Goal: Find specific page/section: Find specific page/section

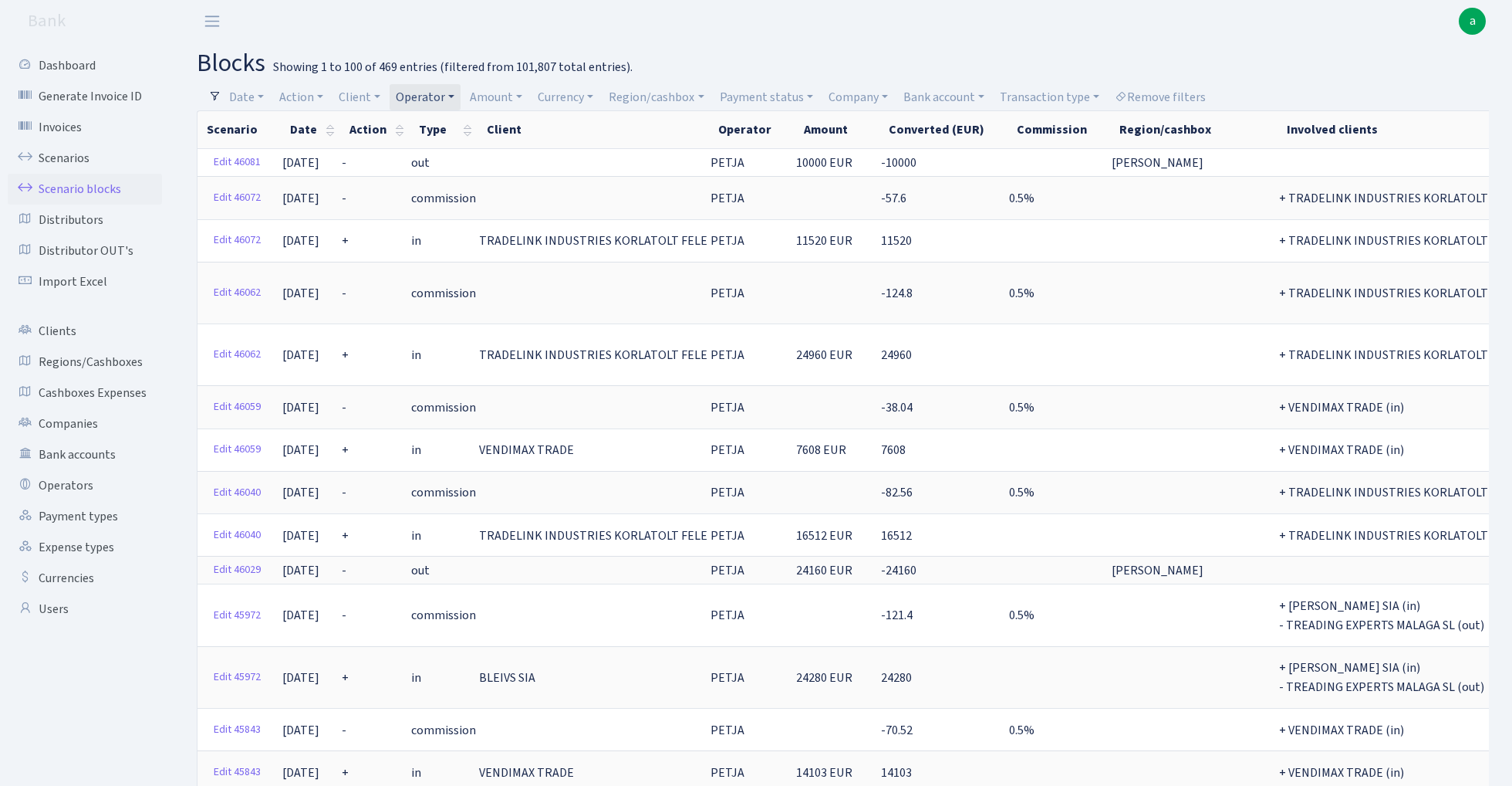
select select "100"
click at [434, 91] on link "Operator" at bounding box center [424, 97] width 71 height 26
click at [434, 143] on input "search" at bounding box center [452, 152] width 113 height 24
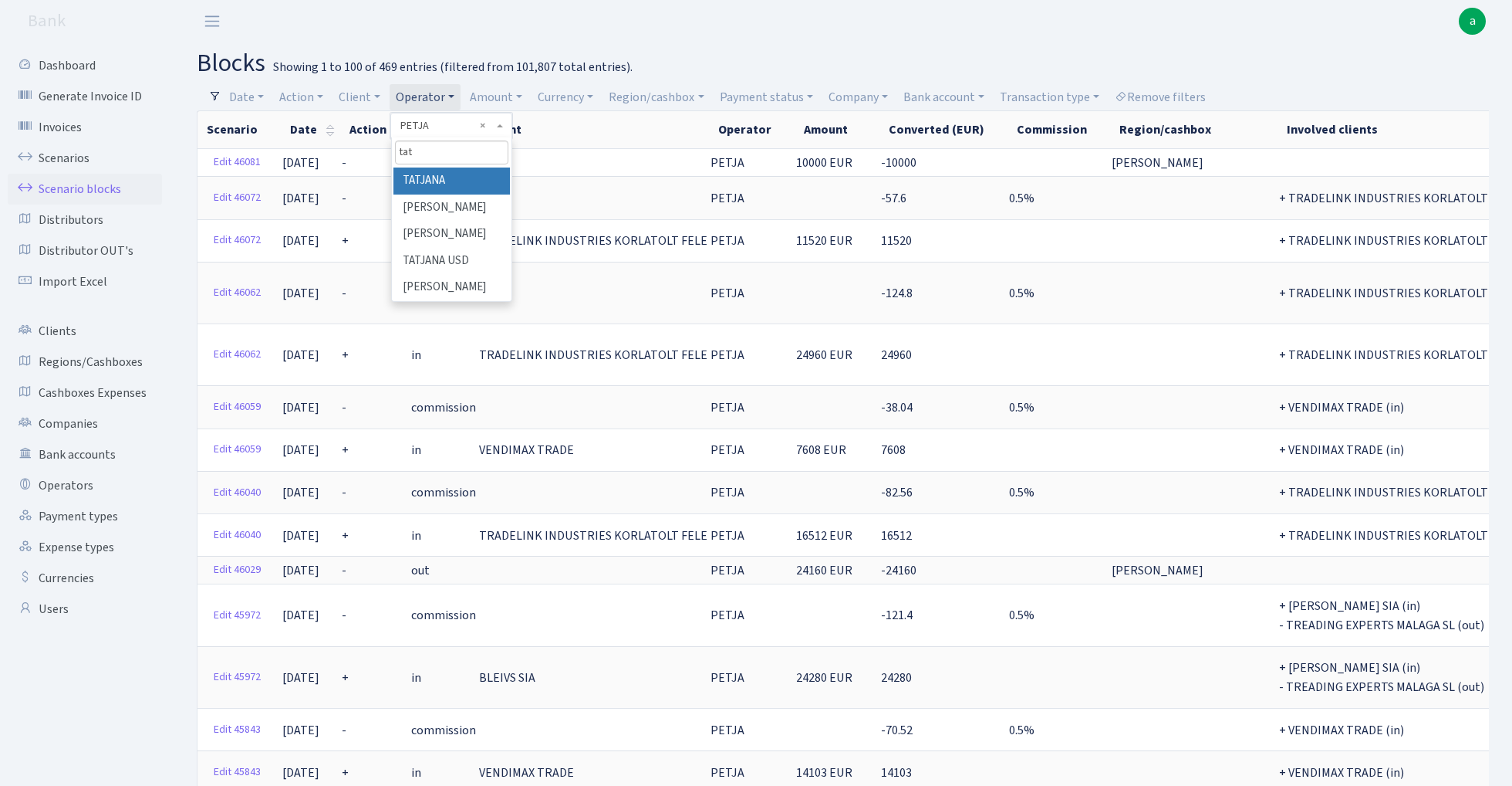
type input "tat"
click at [463, 183] on li "TATJANA" at bounding box center [452, 181] width 117 height 27
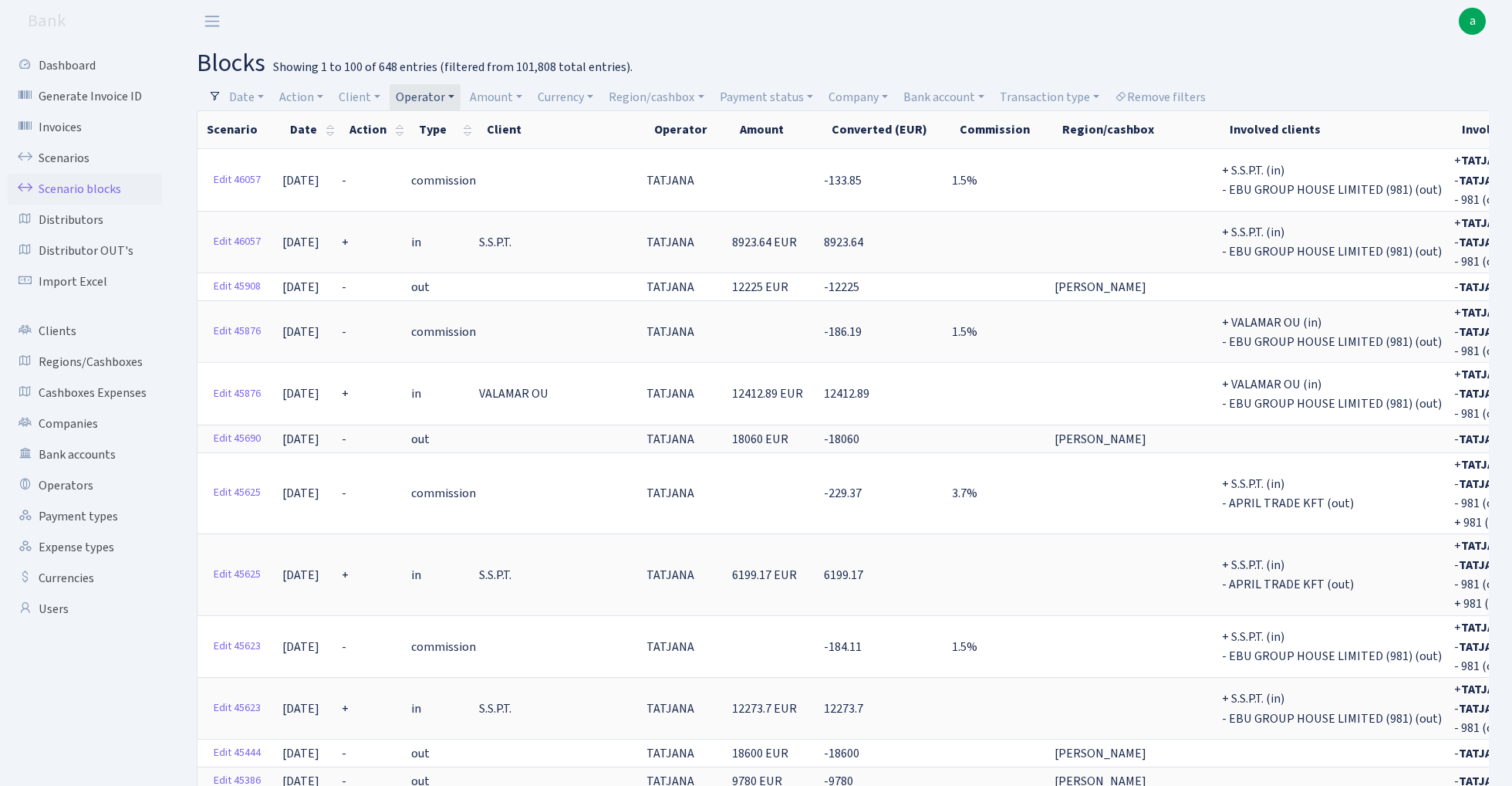
click at [435, 96] on link "Operator" at bounding box center [424, 97] width 71 height 26
click at [424, 161] on input "search" at bounding box center [452, 152] width 113 height 24
type input "edz"
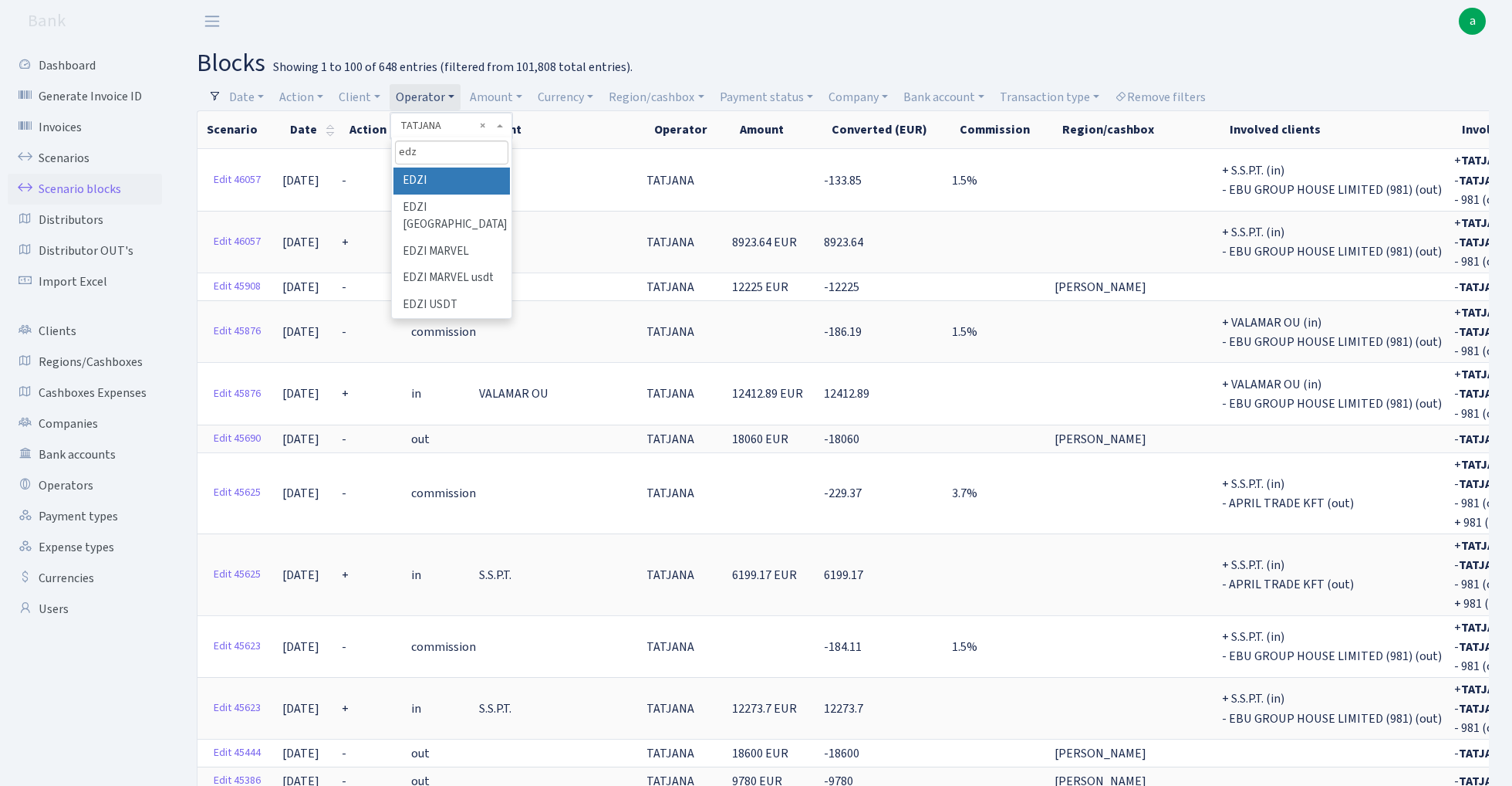
click at [461, 174] on li "EDZI" at bounding box center [452, 181] width 117 height 27
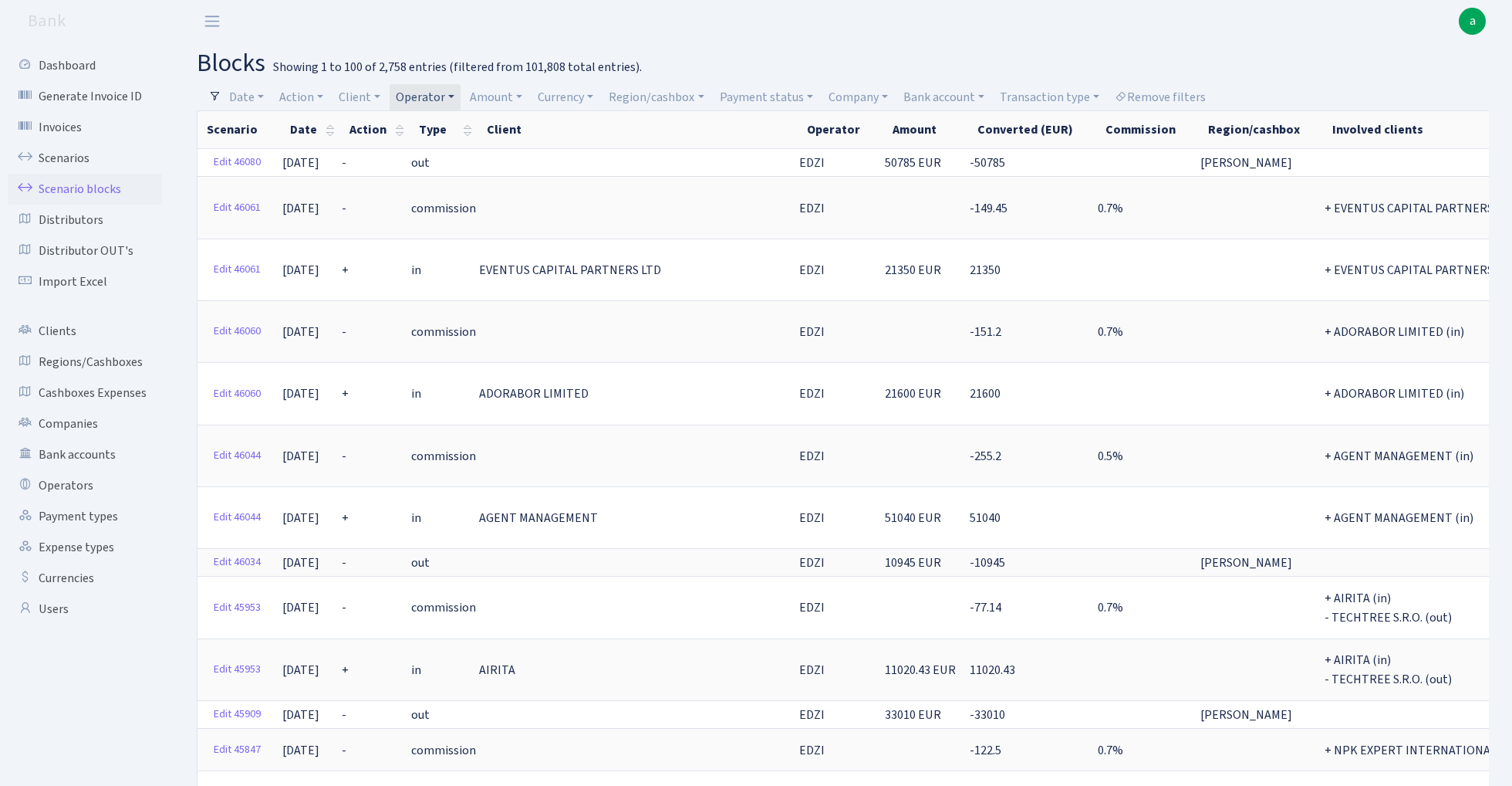
click at [421, 97] on link "Operator" at bounding box center [424, 97] width 71 height 26
click at [432, 146] on input "search" at bounding box center [452, 152] width 113 height 24
type input "ivars"
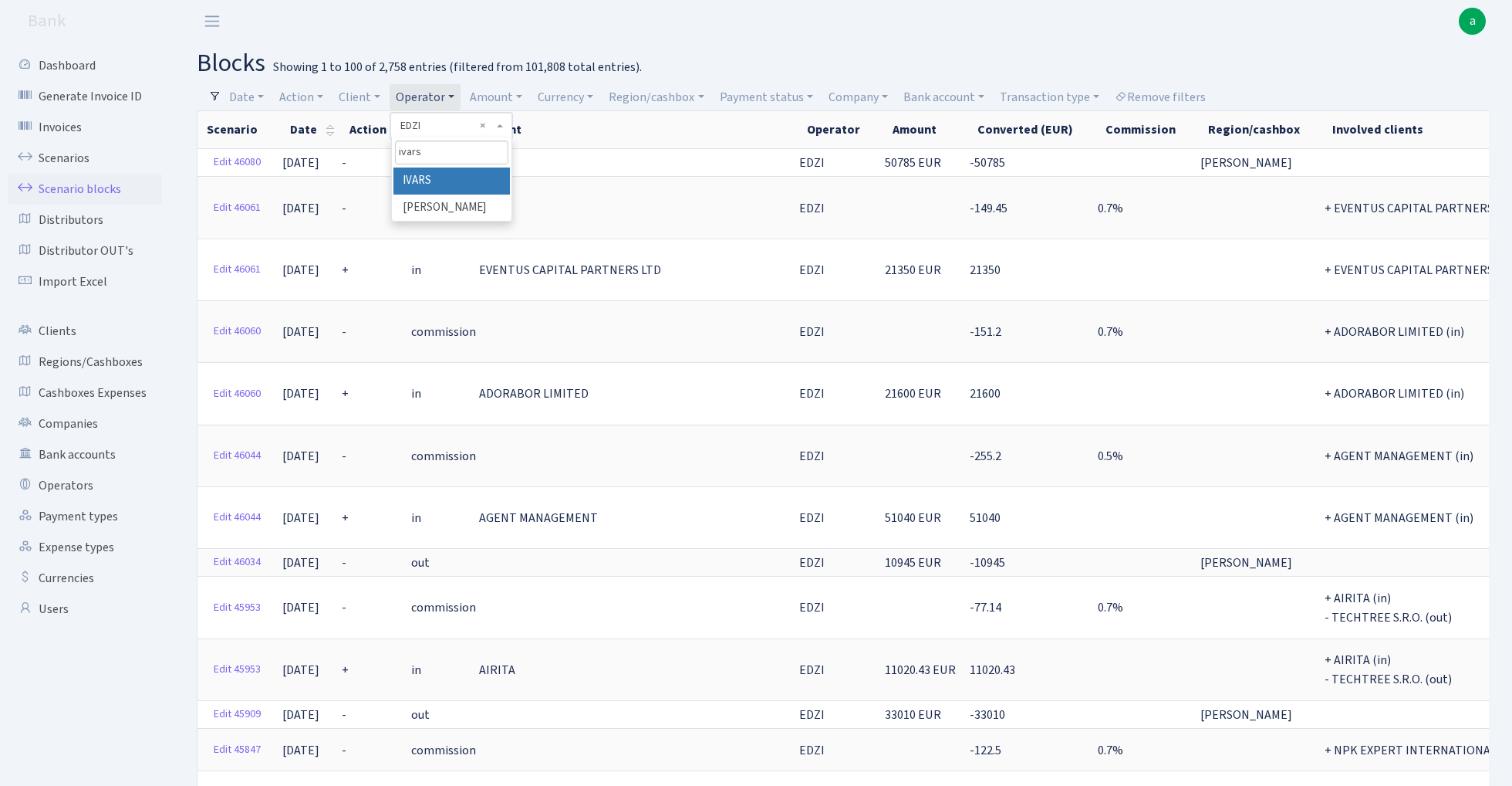
click at [438, 176] on li "IVARS" at bounding box center [452, 181] width 117 height 27
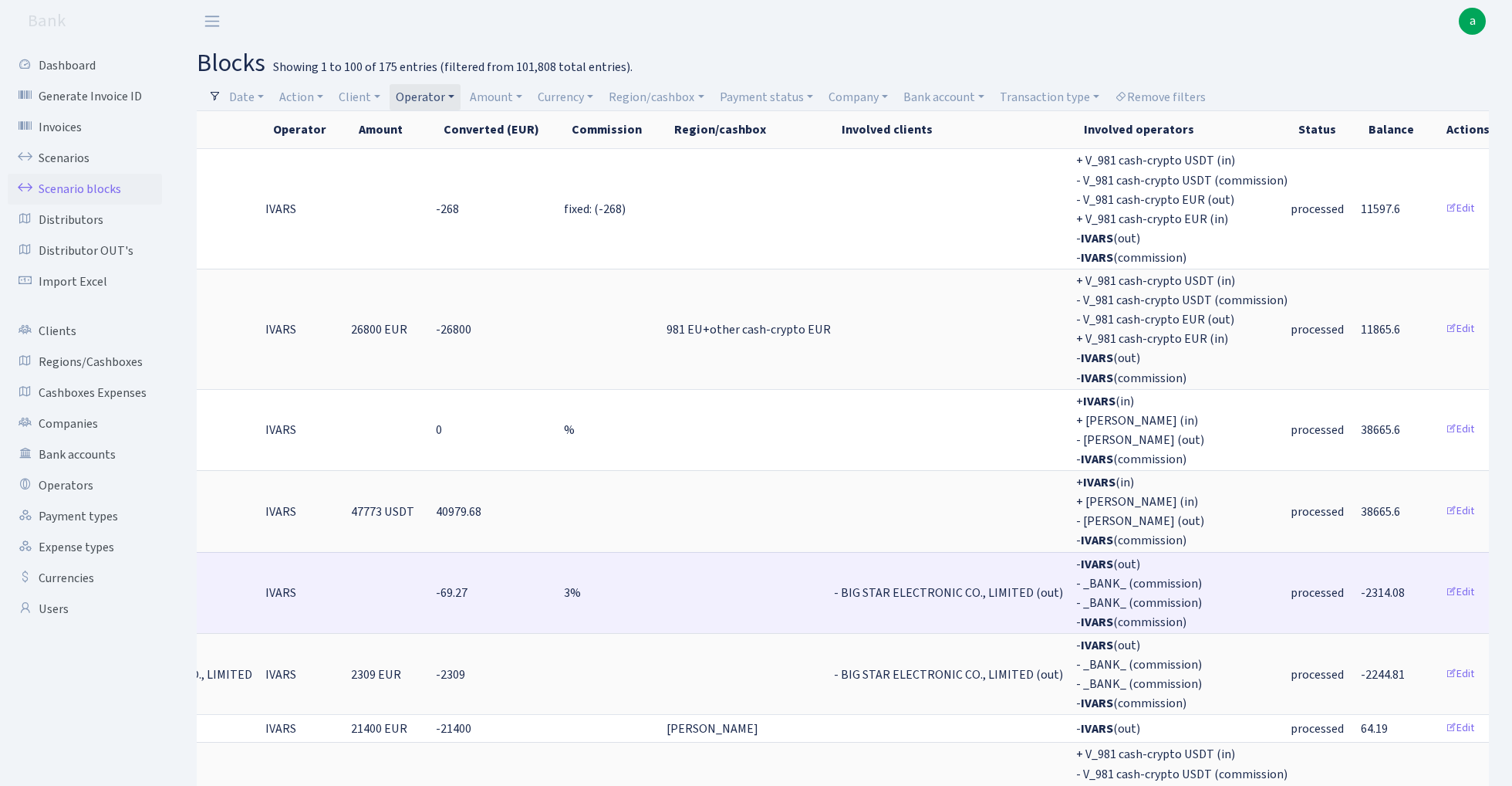
scroll to position [0, 418]
